Goal: Transaction & Acquisition: Purchase product/service

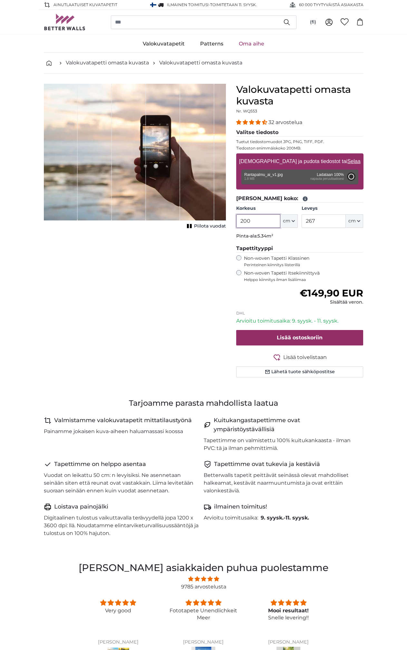
type input "174"
type input "316.7"
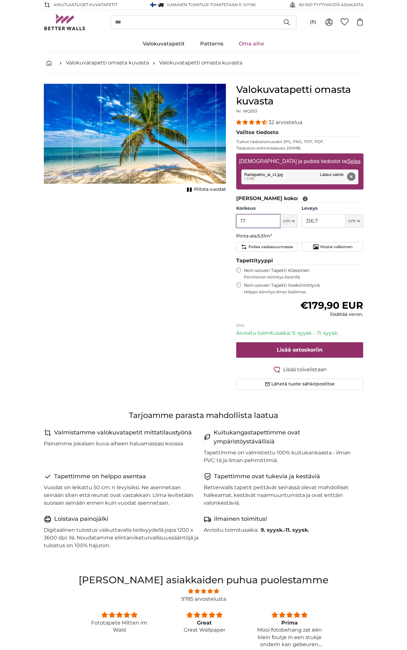
type input "1"
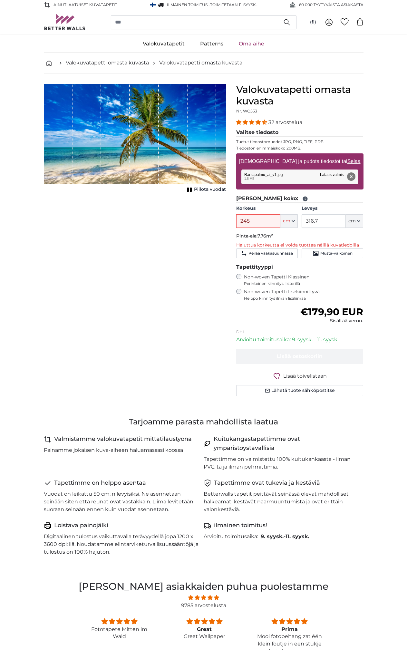
type input "245"
drag, startPoint x: 325, startPoint y: 219, endPoint x: 303, endPoint y: 218, distance: 22.2
click at [303, 218] on input "316.7" at bounding box center [324, 221] width 44 height 14
type input "220"
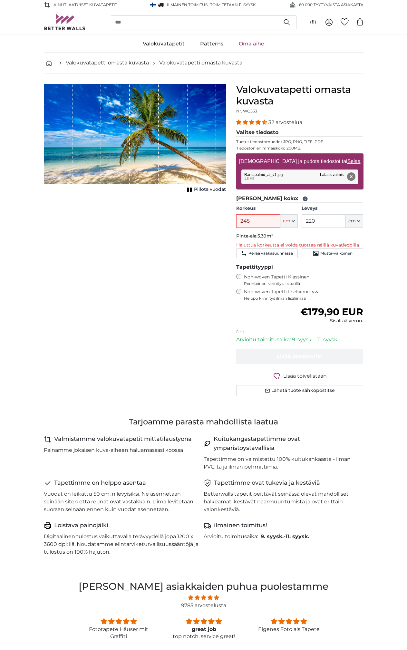
drag, startPoint x: 254, startPoint y: 222, endPoint x: 232, endPoint y: 221, distance: 22.6
click at [231, 222] on div "Valokuvatapetti omasta kuvasta Nr. WQ553 32 arvostelua Valitse tiedosto Tuetut …" at bounding box center [300, 248] width 138 height 328
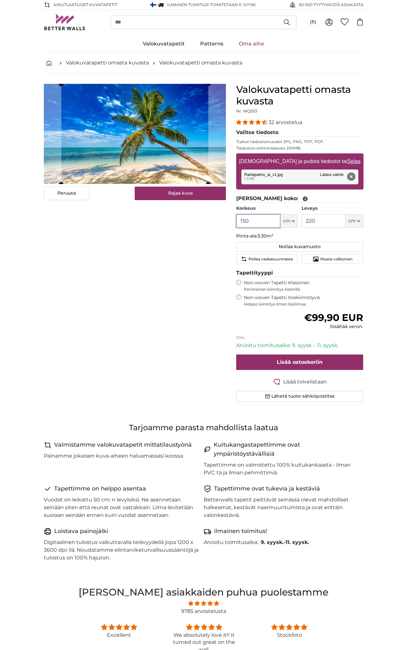
drag, startPoint x: 258, startPoint y: 223, endPoint x: 218, endPoint y: 221, distance: 40.3
click at [218, 221] on product-detail "[PERSON_NAME] kuva Piilota vuodat Valokuvatapetti omasta kuvasta Nr. WQ553 32 a…" at bounding box center [204, 245] width 330 height 344
type input "200"
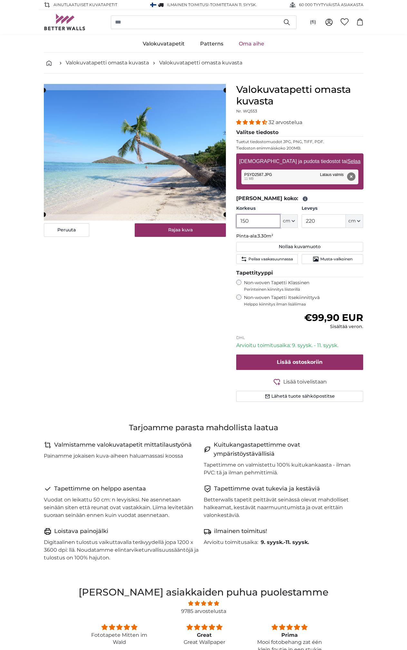
drag, startPoint x: 254, startPoint y: 221, endPoint x: 237, endPoint y: 221, distance: 17.1
click at [237, 221] on input "150" at bounding box center [258, 221] width 44 height 14
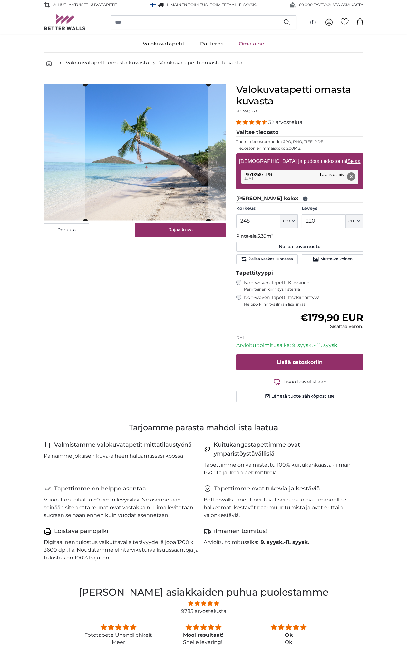
click at [137, 169] on cropper-handle at bounding box center [146, 152] width 123 height 137
click at [166, 231] on button "Rajaa kuva" at bounding box center [180, 230] width 91 height 14
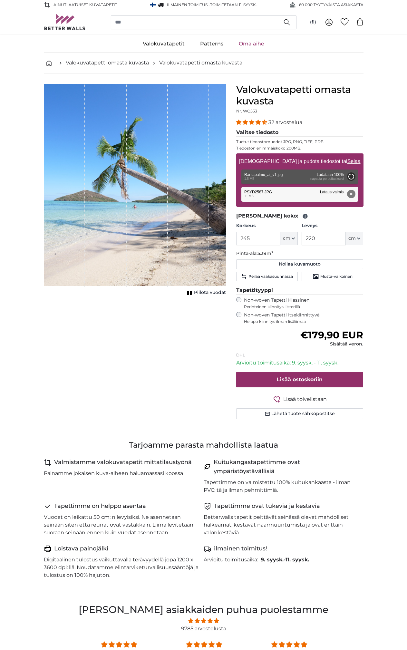
type input "174"
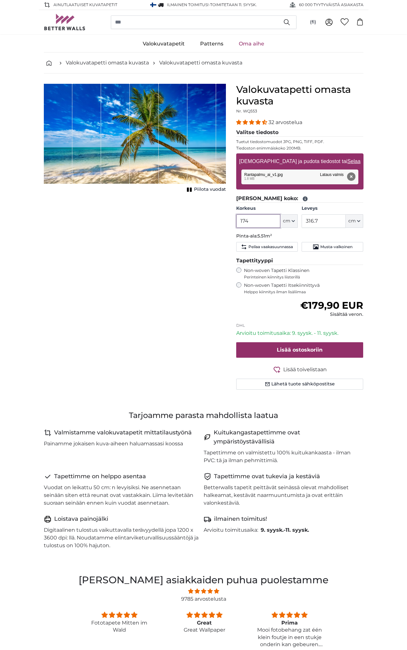
click at [256, 219] on input "174" at bounding box center [258, 221] width 44 height 14
drag, startPoint x: 324, startPoint y: 221, endPoint x: 287, endPoint y: 218, distance: 36.5
click at [287, 218] on div "Korkeus 174 ft cm Centimeter (cm) Inches (inch) Feet (ft. in.) Leveys 316.7 ft …" at bounding box center [299, 216] width 127 height 23
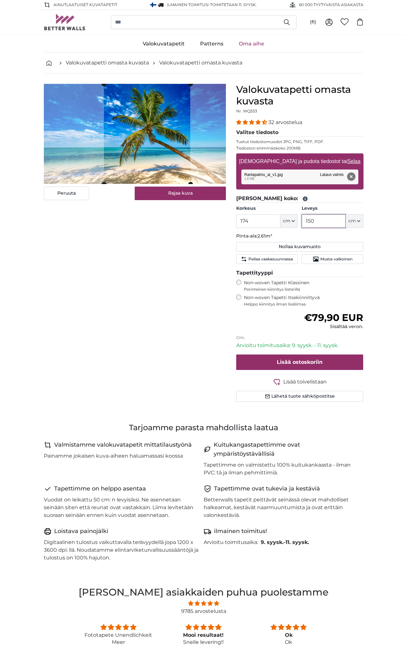
click at [147, 150] on cropper-handle at bounding box center [147, 134] width 86 height 100
type input "150"
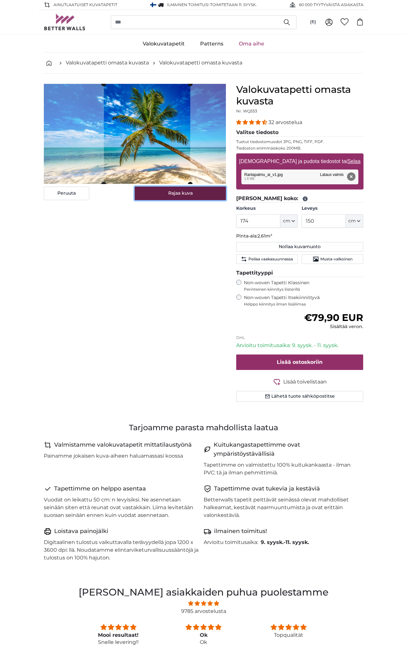
click at [173, 195] on button "Rajaa kuva" at bounding box center [180, 194] width 91 height 14
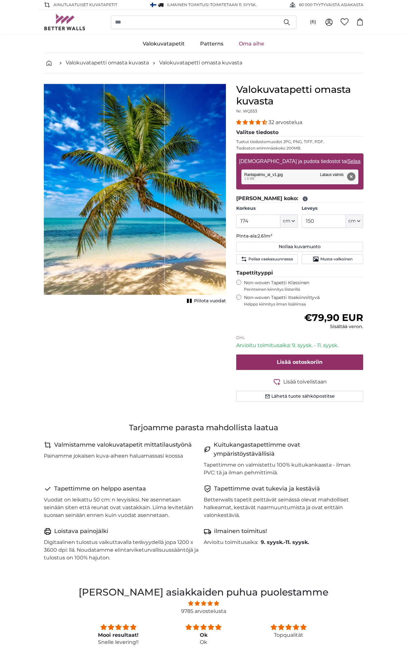
click at [139, 174] on div "1 of 1" at bounding box center [134, 189] width 61 height 211
drag, startPoint x: 139, startPoint y: 174, endPoint x: 119, endPoint y: 173, distance: 20.3
click at [119, 173] on div "1 of 1" at bounding box center [134, 189] width 61 height 211
click at [262, 177] on div "Poista Yritä uudelleen Poista Lataa Peruuta Yritä uudelleen Poista Rantapalmu_a…" at bounding box center [299, 177] width 117 height 15
click at [203, 301] on span "Piilota vuodat" at bounding box center [210, 301] width 32 height 6
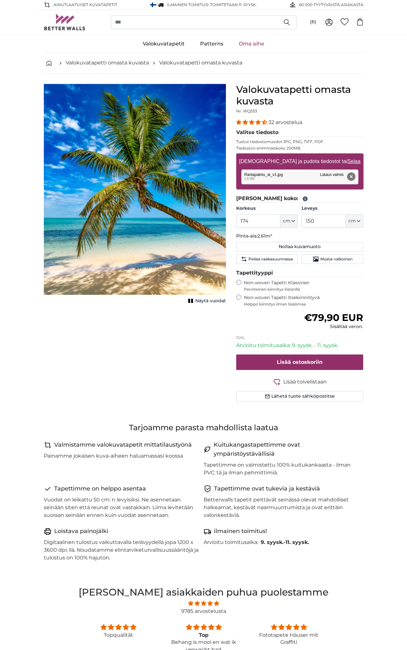
click at [203, 301] on span "Näytä vuodat" at bounding box center [210, 301] width 31 height 6
click at [140, 216] on div "1 of 1" at bounding box center [134, 189] width 61 height 211
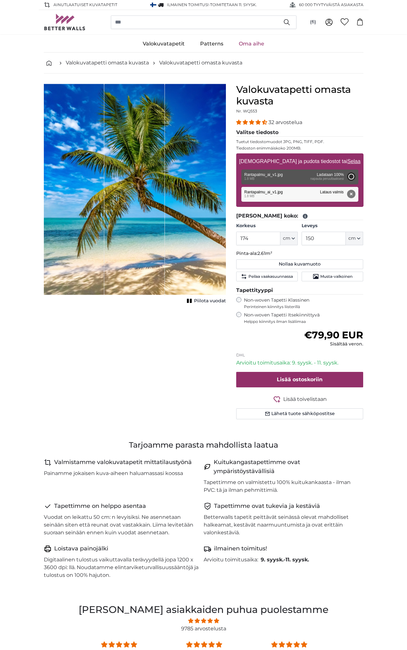
type input "174"
type input "316.7"
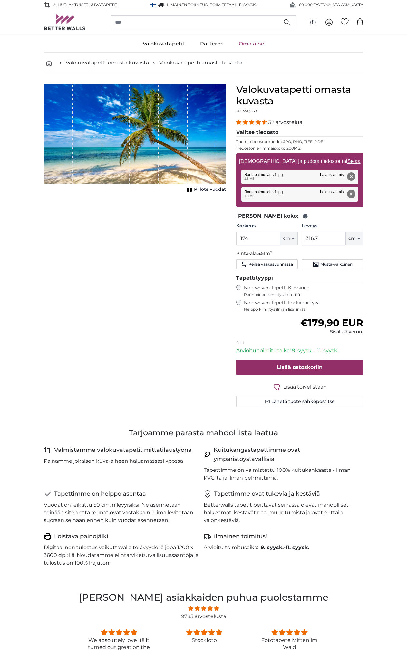
click at [291, 174] on div "Poista Yritä uudelleen Poista Lataa Peruuta Yritä uudelleen Poista Rantapalmu_a…" at bounding box center [299, 177] width 117 height 15
